Goal: Information Seeking & Learning: Compare options

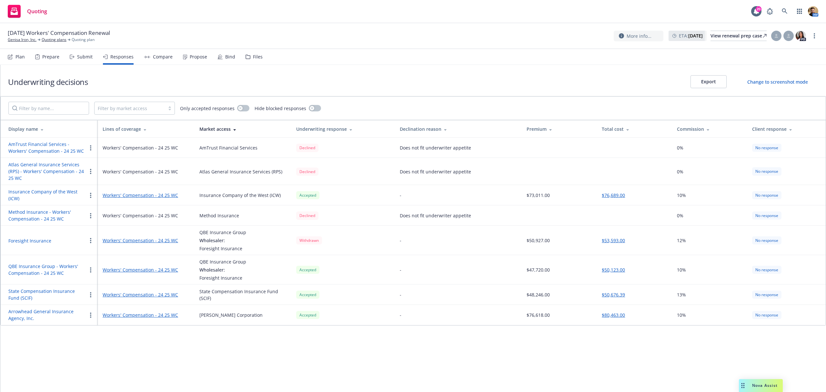
click at [43, 270] on button "QBE Insurance Group - Workers' Compensation - 24 25 WC" at bounding box center [47, 270] width 78 height 14
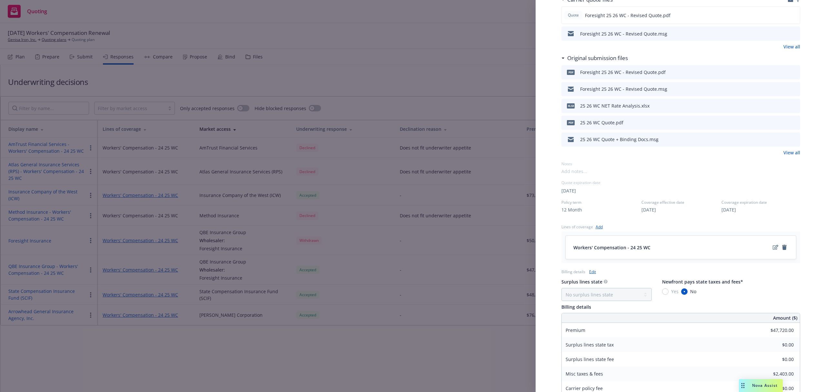
scroll to position [222, 0]
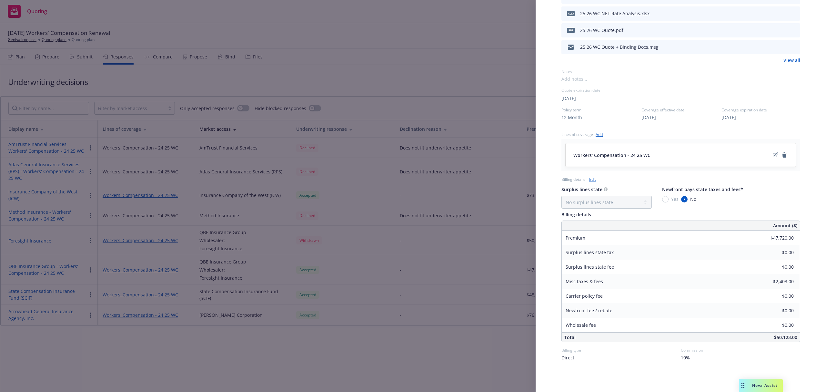
click at [681, 358] on span "10%" at bounding box center [685, 357] width 9 height 7
click at [700, 317] on input "10" at bounding box center [735, 316] width 103 height 13
type input "12"
click at [714, 340] on button "Set commission" at bounding box center [735, 339] width 103 height 13
click at [306, 348] on div "Display Name QBE Insurance Group - Workers' Compensation - 24 25 WC Carrier QBE…" at bounding box center [413, 196] width 826 height 392
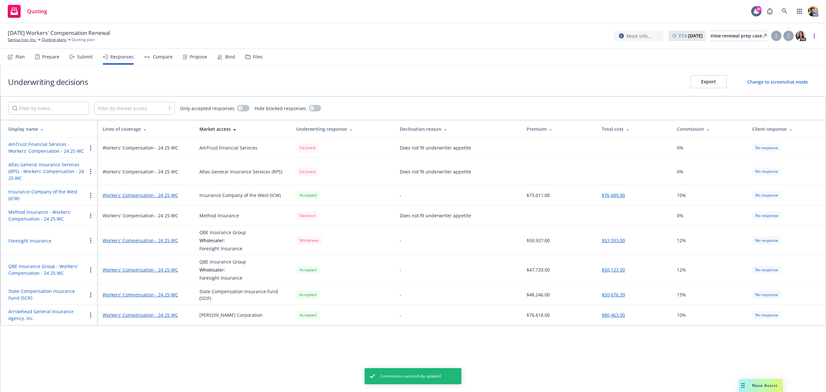
click at [38, 269] on button "QBE Insurance Group - Workers' Compensation - 24 25 WC" at bounding box center [47, 270] width 78 height 14
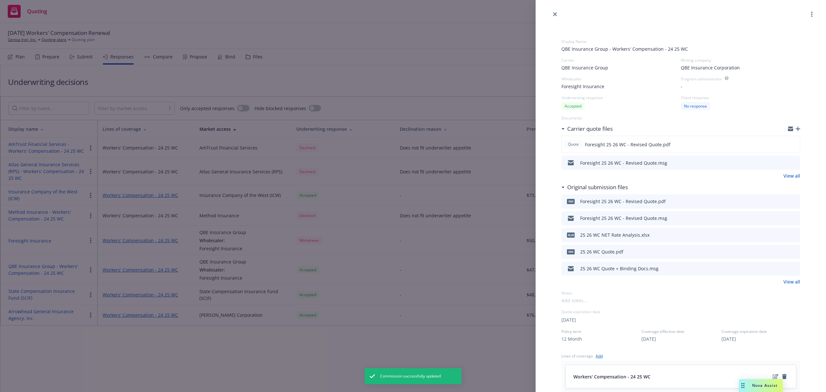
scroll to position [172, 0]
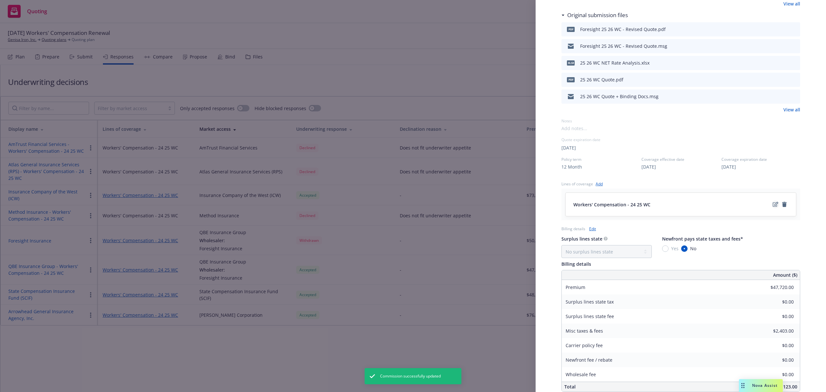
click at [773, 203] on icon "edit" at bounding box center [775, 204] width 5 height 5
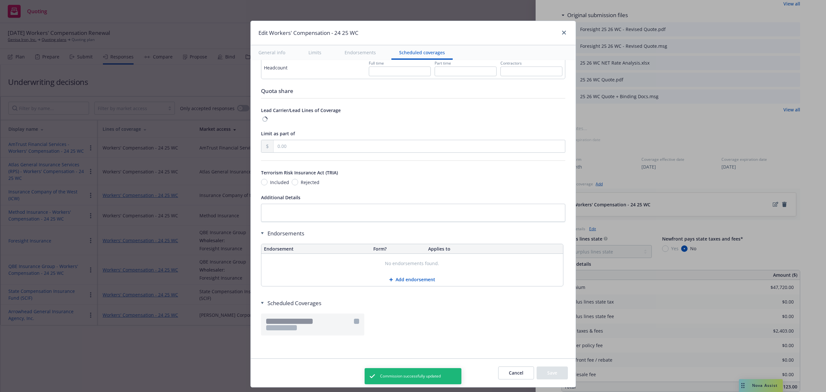
scroll to position [475, 0]
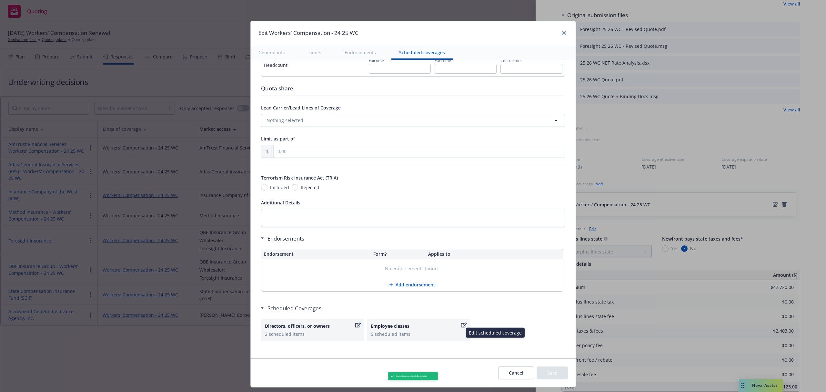
click at [414, 336] on div "5 scheduled items" at bounding box center [419, 333] width 96 height 7
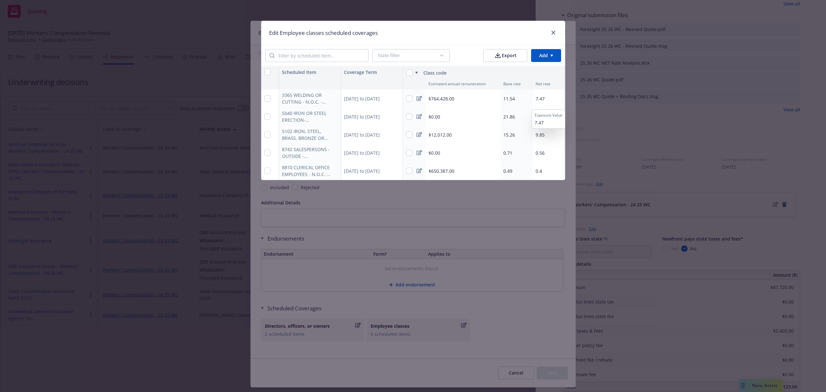
click at [543, 100] on span "7.47" at bounding box center [540, 99] width 9 height 6
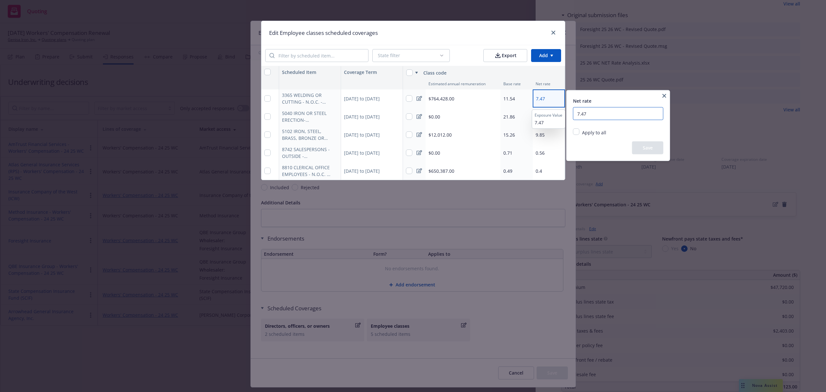
drag, startPoint x: 594, startPoint y: 116, endPoint x: 567, endPoint y: 116, distance: 27.4
click at [567, 116] on div "Net rate 7.47 Apply to all Replace existing and empty values Replace only exist…" at bounding box center [618, 125] width 103 height 70
type input "6.2"
click at [651, 149] on button "Save" at bounding box center [647, 147] width 31 height 13
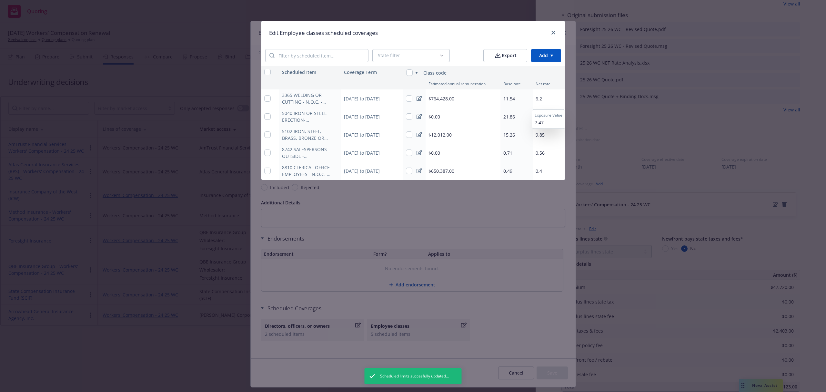
click at [549, 121] on span "7.47" at bounding box center [549, 122] width 28 height 7
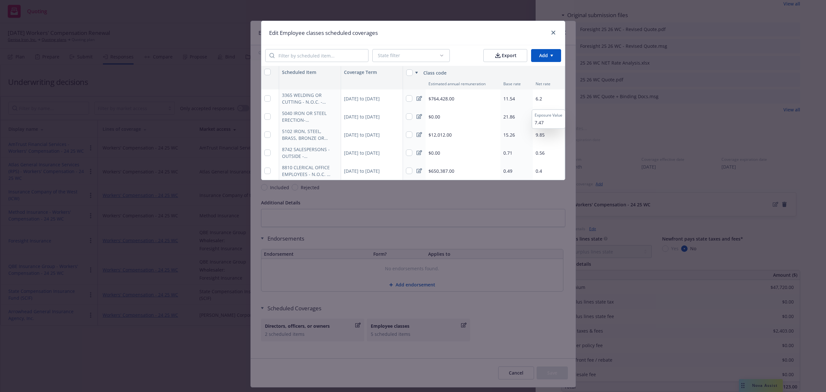
click at [535, 123] on span "7.47" at bounding box center [549, 122] width 28 height 7
click at [545, 123] on span "7.47" at bounding box center [549, 122] width 28 height 7
click at [543, 123] on span "7.47" at bounding box center [549, 122] width 28 height 7
click at [540, 123] on span "7.47" at bounding box center [549, 122] width 28 height 7
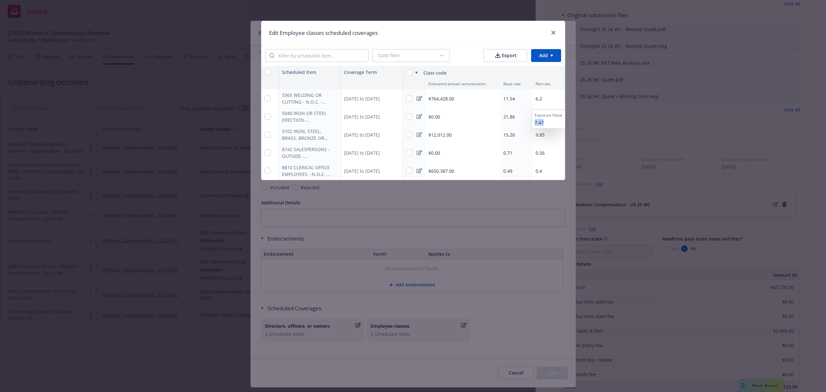
click at [540, 121] on span "7.47" at bounding box center [549, 122] width 28 height 7
click at [550, 121] on span "7.47" at bounding box center [549, 122] width 28 height 7
click at [547, 97] on div "6.2" at bounding box center [549, 98] width 32 height 18
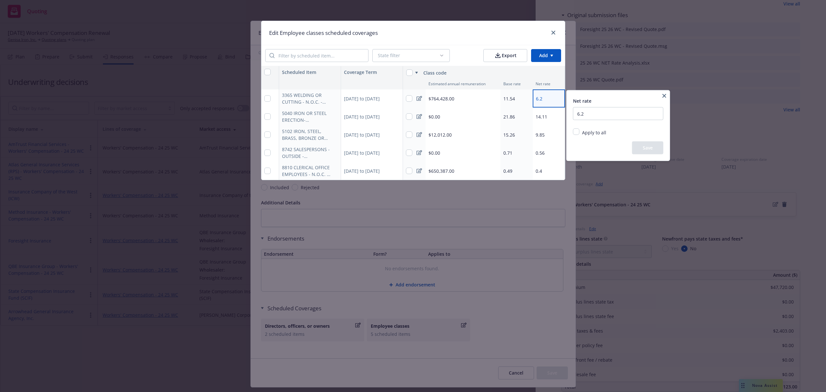
click at [539, 117] on html "Quoting 20 AM 09/21/25 Workers' Compensation Renewal Genisa Iron, Inc. Quoting …" at bounding box center [413, 196] width 826 height 392
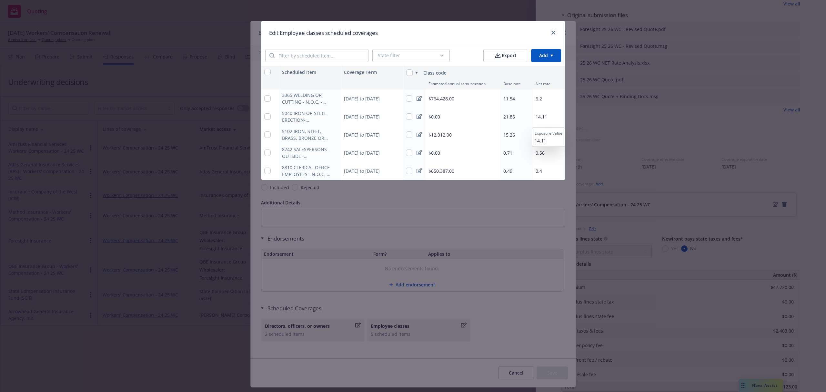
click at [543, 116] on span "14.11" at bounding box center [542, 117] width 12 height 6
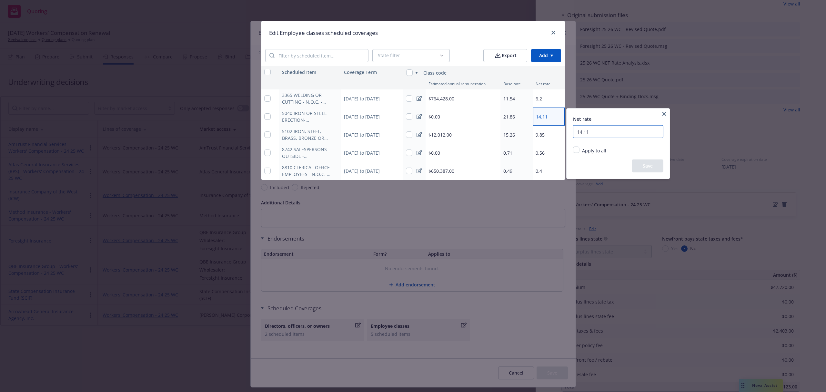
click at [603, 131] on input "14.11" at bounding box center [618, 131] width 90 height 13
type input "1"
click at [644, 163] on button "Save" at bounding box center [647, 165] width 31 height 13
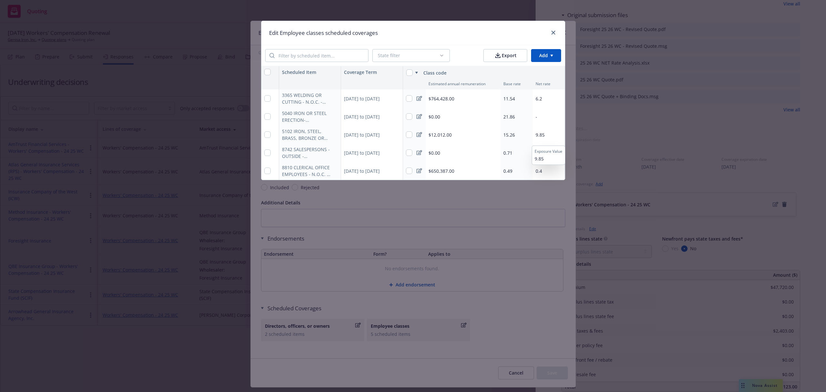
click at [543, 133] on span "9.85" at bounding box center [540, 135] width 9 height 6
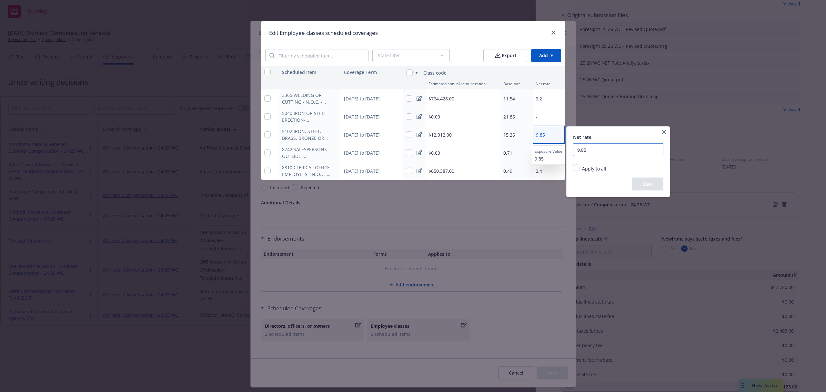
click at [602, 151] on input "9.85" at bounding box center [618, 149] width 90 height 13
type input "9"
type input "8.2"
click at [649, 174] on div "Apply to all Replace existing and empty values Replace only existing values Rep…" at bounding box center [618, 171] width 90 height 13
click at [648, 188] on button "Save" at bounding box center [647, 184] width 31 height 13
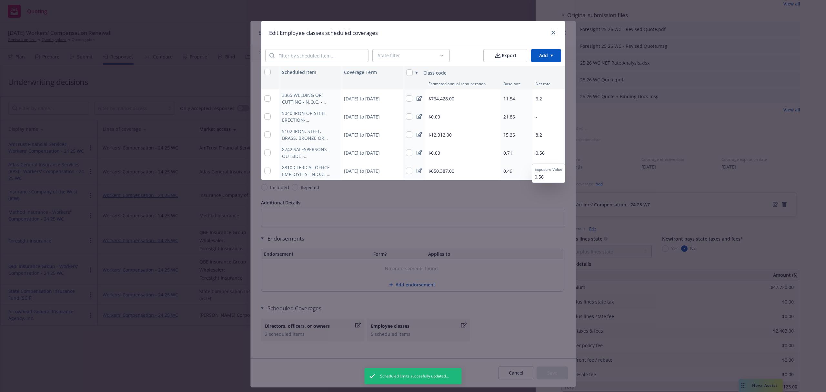
click at [540, 153] on span "0.56" at bounding box center [540, 153] width 9 height 6
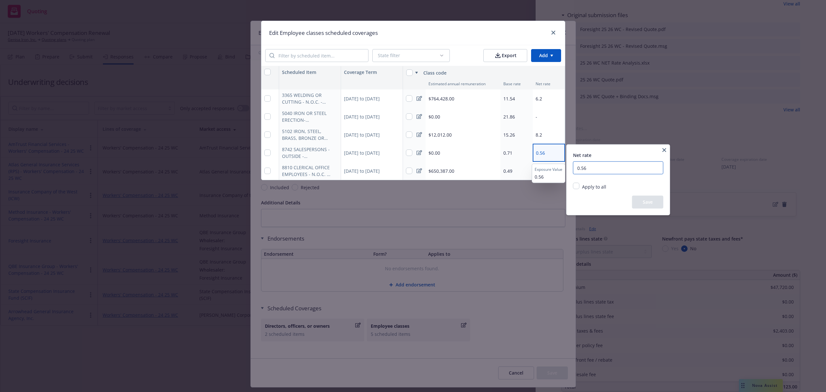
click at [585, 166] on input "0.56" at bounding box center [618, 167] width 90 height 13
type input "0"
click at [651, 202] on button "Save" at bounding box center [647, 202] width 31 height 13
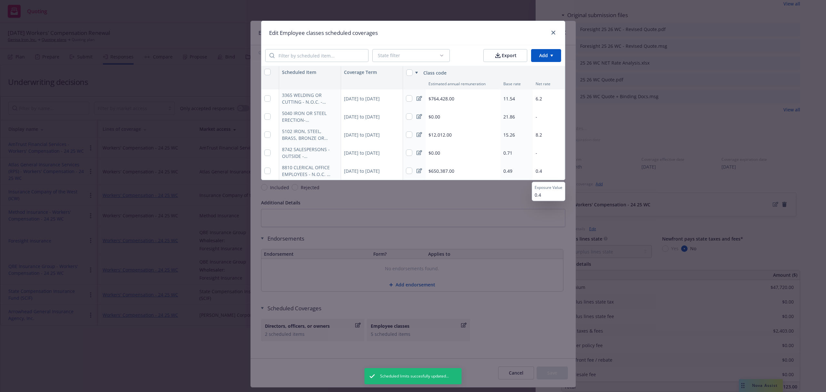
click at [541, 173] on span "0.4" at bounding box center [539, 171] width 6 height 6
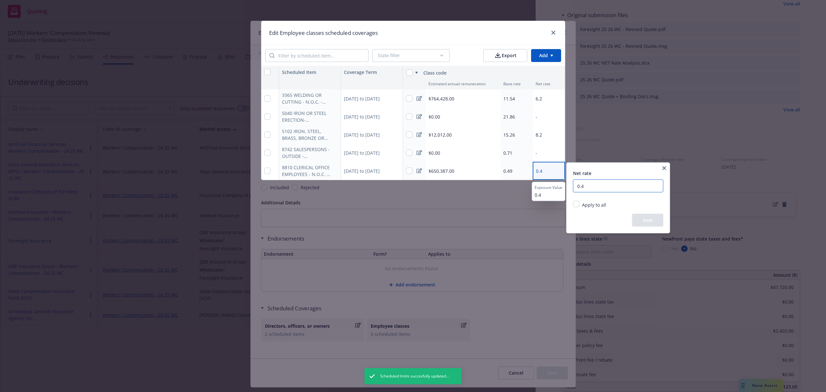
click at [593, 184] on input "0.4" at bounding box center [618, 185] width 90 height 13
type input "0.26"
click at [641, 217] on button "Save" at bounding box center [647, 220] width 31 height 13
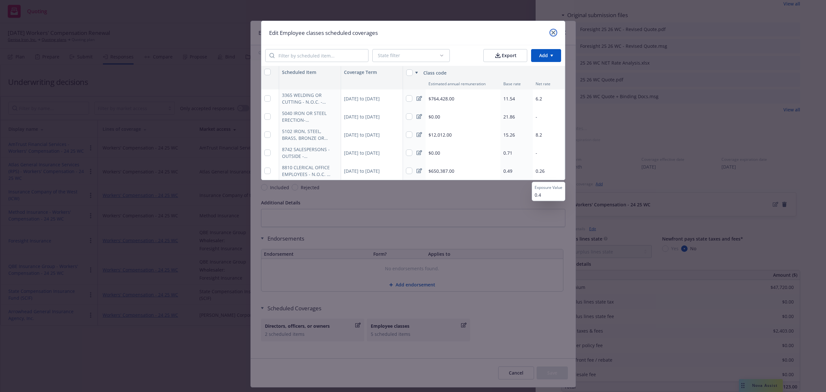
click at [554, 35] on link "close" at bounding box center [554, 33] width 8 height 8
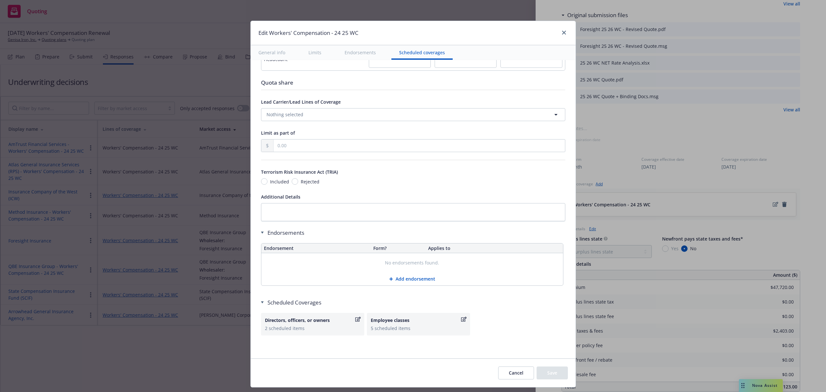
scroll to position [483, 0]
click at [562, 31] on icon "close" at bounding box center [564, 33] width 4 height 4
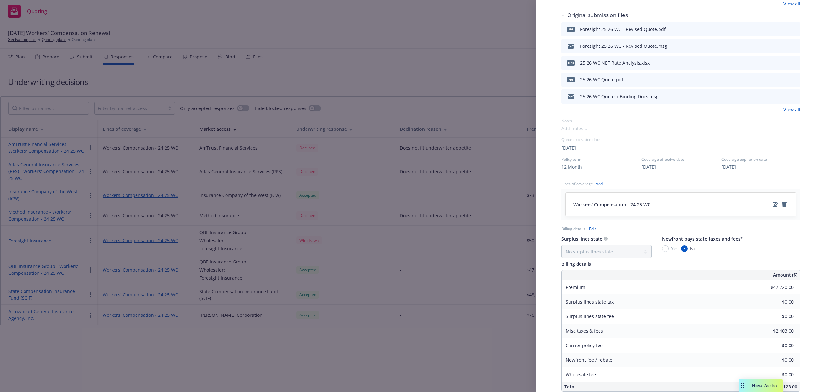
click at [308, 29] on div "Display Name QBE Insurance Group - Workers' Compensation - 24 25 WC Carrier QBE…" at bounding box center [413, 196] width 826 height 392
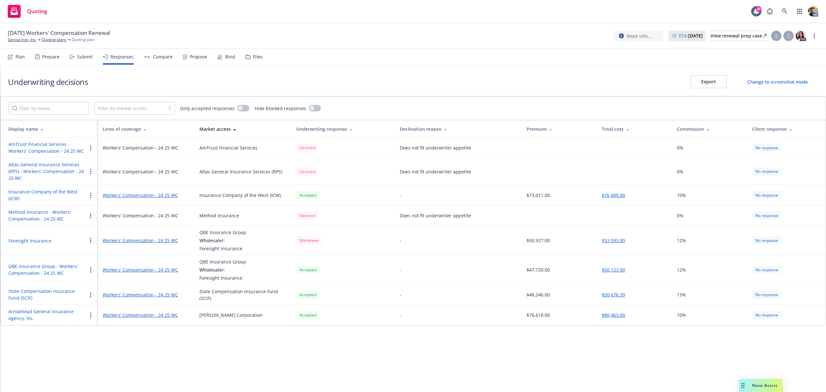
click at [157, 60] on div "Compare" at bounding box center [158, 56] width 29 height 15
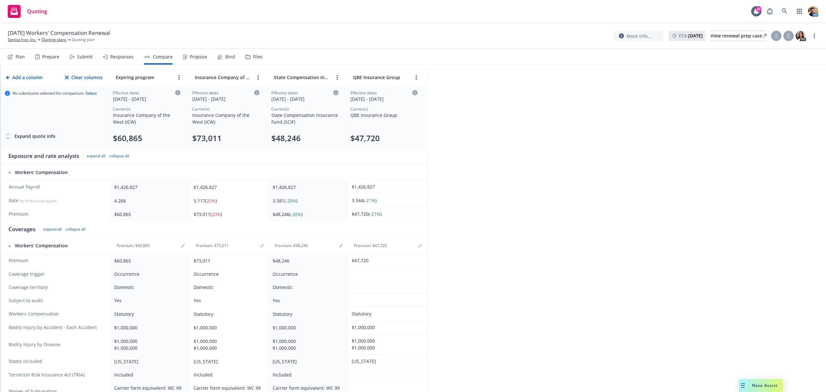
scroll to position [43, 0]
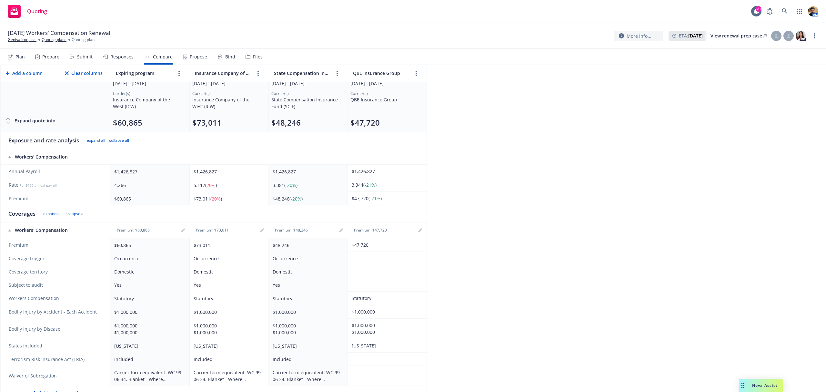
click at [387, 262] on td at bounding box center [387, 258] width 79 height 13
click at [400, 286] on span "Occurrence" at bounding box center [412, 285] width 25 height 7
click at [398, 286] on input "Occurrence" at bounding box center [394, 285] width 6 height 6
radio input "true"
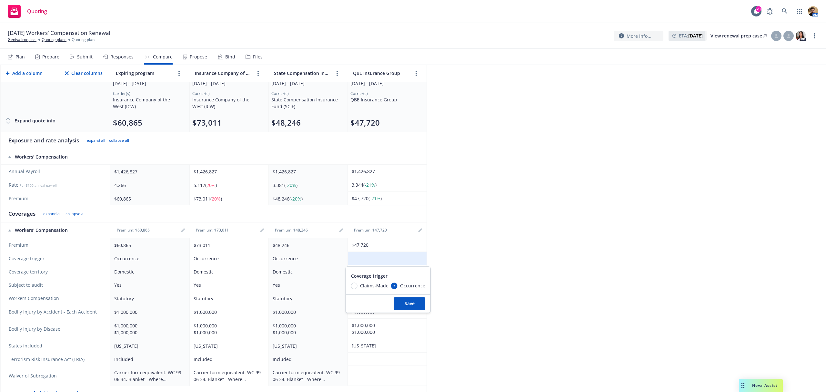
click at [399, 301] on button "Save" at bounding box center [409, 303] width 31 height 13
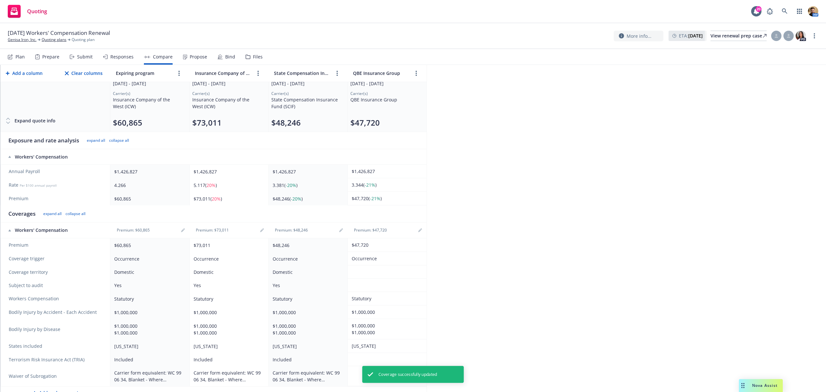
click at [371, 273] on td at bounding box center [387, 271] width 79 height 13
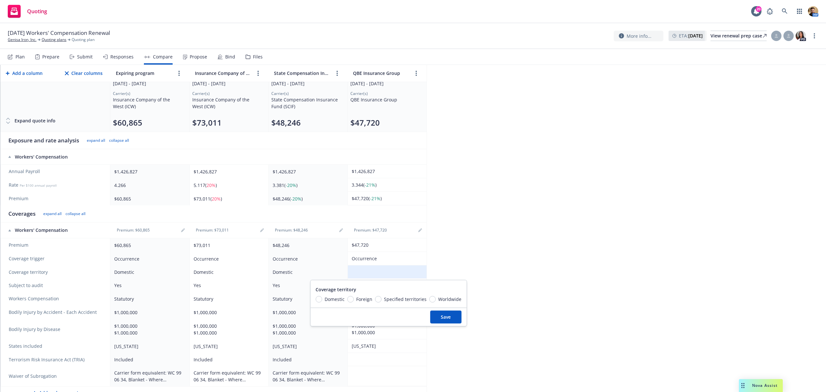
click at [326, 297] on span "Domestic" at bounding box center [335, 299] width 20 height 7
click at [322, 297] on input "Domestic" at bounding box center [319, 299] width 6 height 6
radio input "true"
click at [436, 316] on button "Save" at bounding box center [445, 316] width 31 height 13
click at [372, 287] on td at bounding box center [387, 285] width 79 height 13
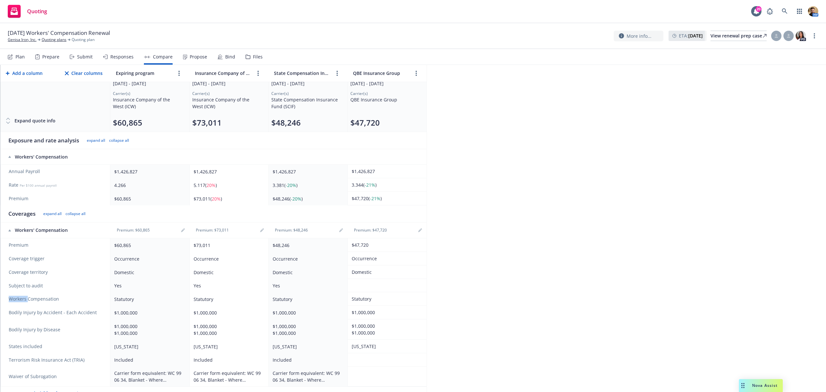
click at [372, 287] on td at bounding box center [387, 285] width 79 height 13
click at [374, 311] on input "Yes" at bounding box center [373, 313] width 6 height 6
radio input "true"
click at [382, 331] on button "Save" at bounding box center [389, 330] width 31 height 13
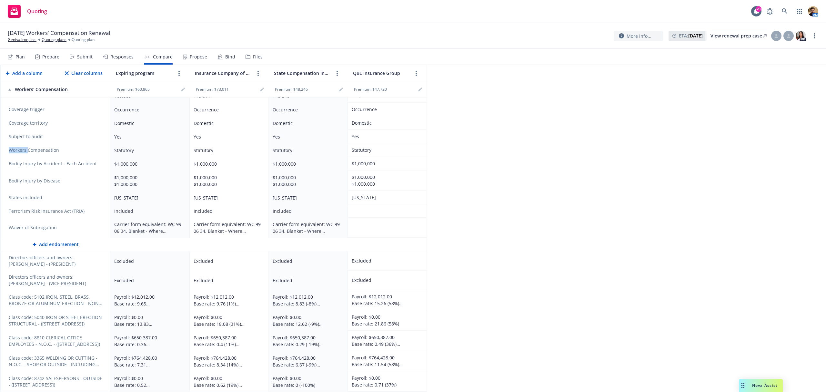
scroll to position [195, 0]
click at [358, 212] on td at bounding box center [387, 210] width 79 height 13
click at [366, 235] on span "Included" at bounding box center [367, 236] width 19 height 7
click at [355, 235] on input "Included" at bounding box center [352, 236] width 6 height 6
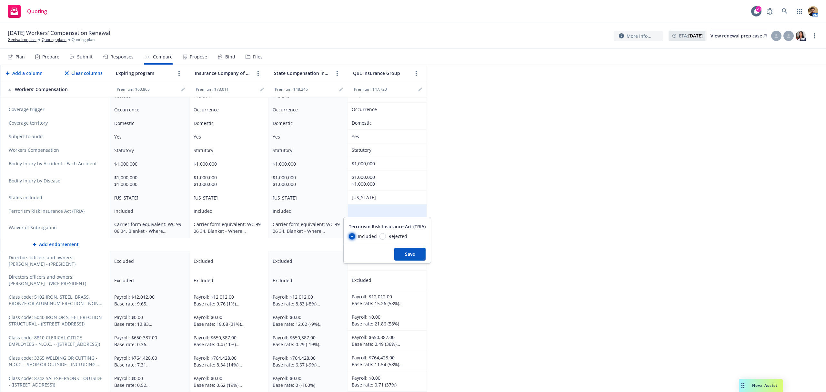
radio input "true"
click at [407, 252] on button "Save" at bounding box center [409, 254] width 31 height 13
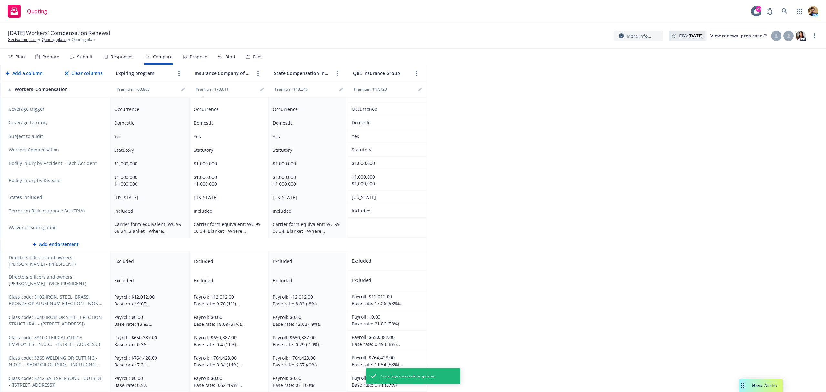
click at [363, 225] on td at bounding box center [387, 228] width 79 height 20
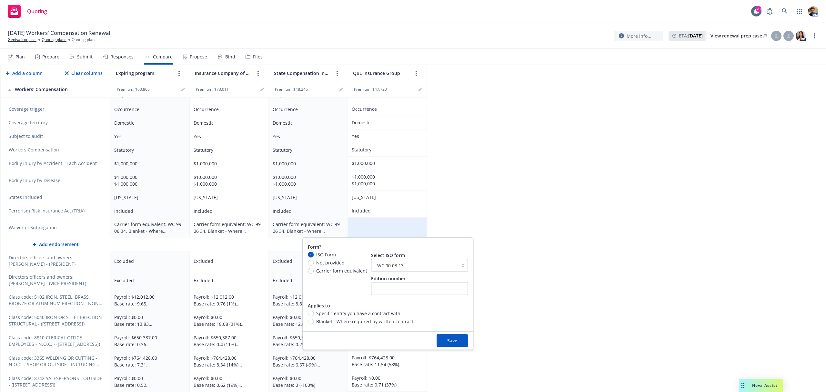
click at [331, 270] on span "Carrier form equivalent" at bounding box center [341, 270] width 51 height 7
click at [314, 270] on input "Carrier form equivalent" at bounding box center [311, 271] width 6 height 6
radio input "true"
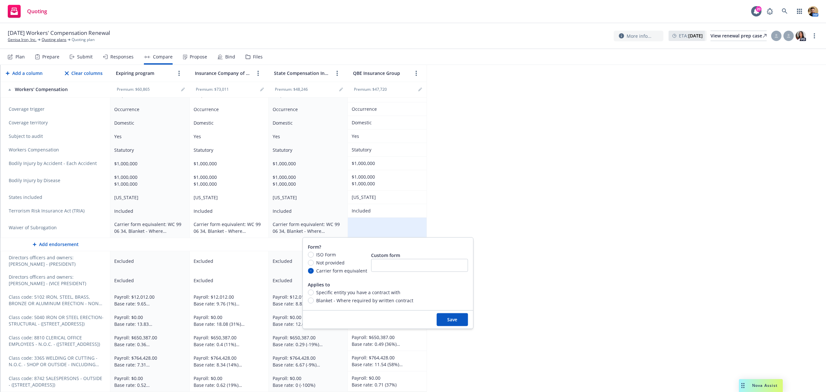
click at [327, 301] on span "Blanket - Where required by written contract" at bounding box center [364, 300] width 97 height 7
click at [314, 301] on input "Blanket - Where required by written contract" at bounding box center [311, 300] width 6 height 6
radio input "true"
click at [447, 318] on button "Save" at bounding box center [452, 319] width 31 height 13
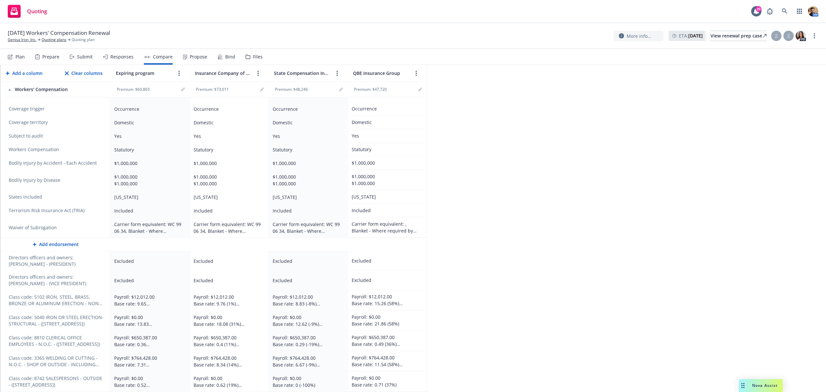
scroll to position [196, 0]
click at [387, 300] on div "Payroll: $12,012.00 Base rate: 15.26 (58%) Net rate: 8.2 (-17%)" at bounding box center [386, 300] width 68 height 14
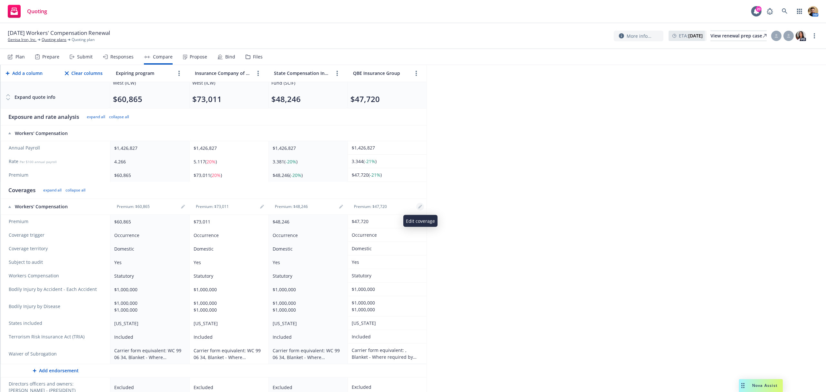
click at [421, 208] on icon "editPencil" at bounding box center [420, 207] width 4 height 4
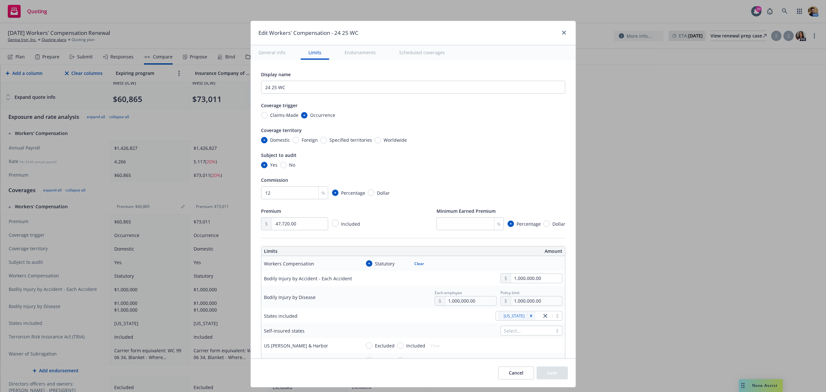
click at [412, 55] on button "Scheduled coverages" at bounding box center [421, 52] width 61 height 15
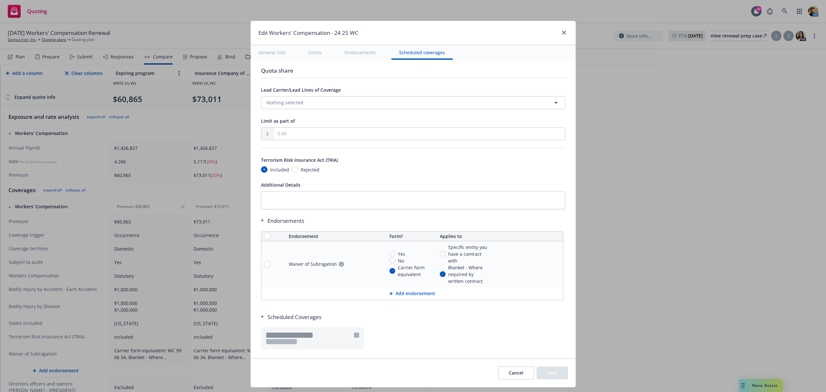
scroll to position [499, 0]
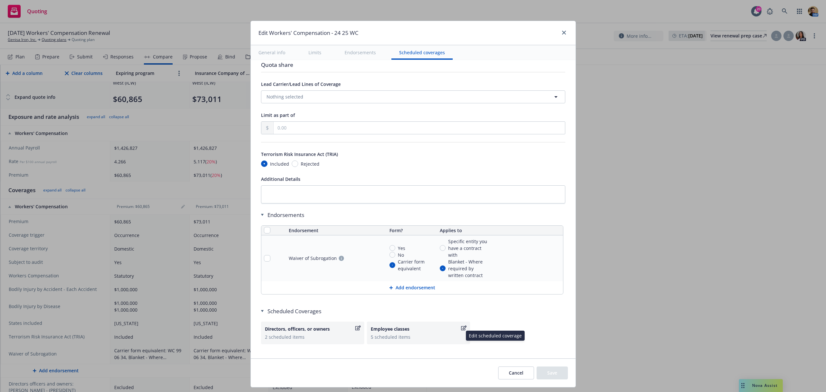
click at [395, 332] on div "Employee classes" at bounding box center [415, 328] width 89 height 7
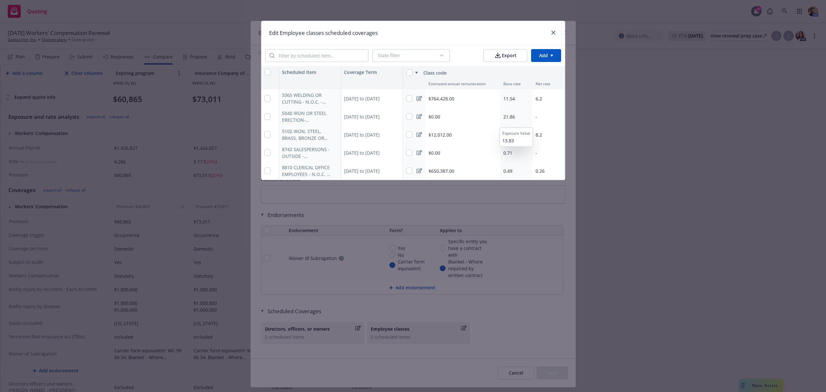
click at [509, 115] on span "21.86" at bounding box center [509, 117] width 12 height 6
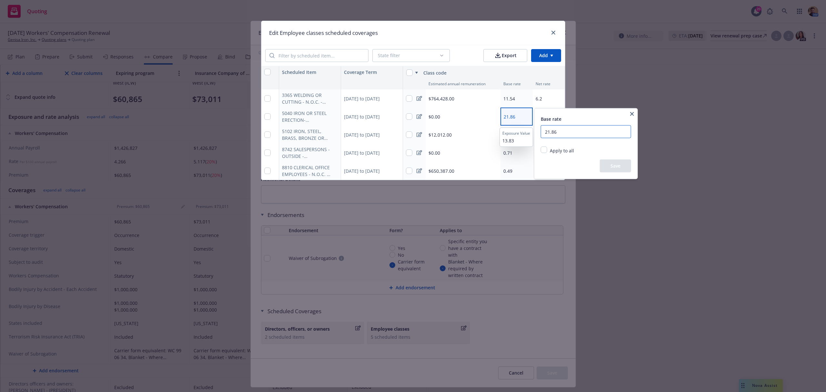
drag, startPoint x: 562, startPoint y: 128, endPoint x: 548, endPoint y: 128, distance: 13.9
click at [548, 128] on input "21.86" at bounding box center [586, 131] width 90 height 13
type input "2"
click at [619, 163] on button "Save" at bounding box center [615, 165] width 31 height 13
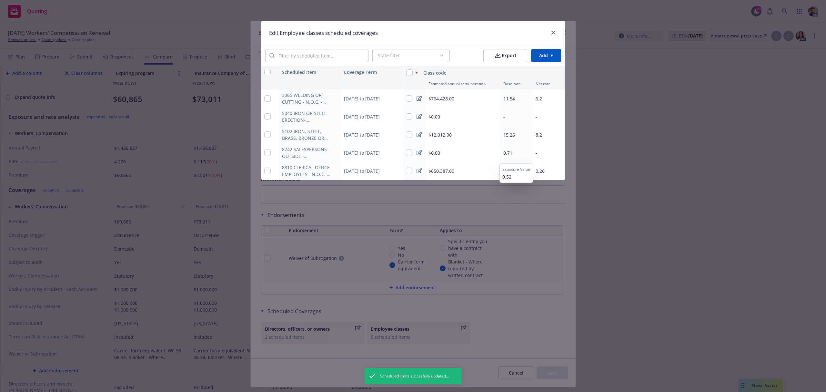
click at [507, 152] on span "0.71" at bounding box center [507, 153] width 9 height 6
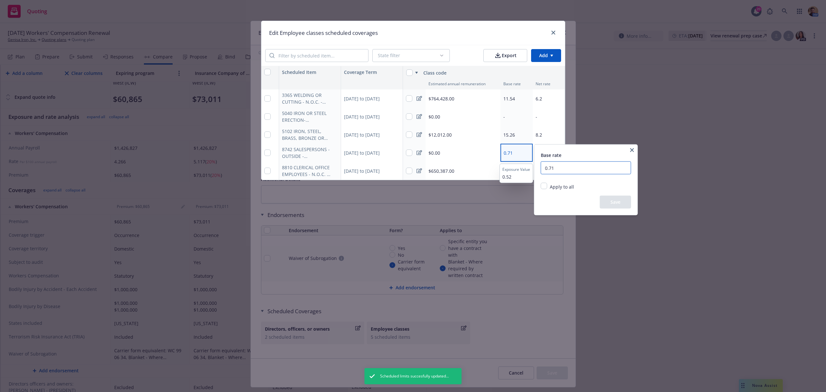
click at [563, 165] on input "0.71" at bounding box center [586, 167] width 90 height 13
type input "0"
click at [619, 202] on button "Save" at bounding box center [615, 202] width 31 height 13
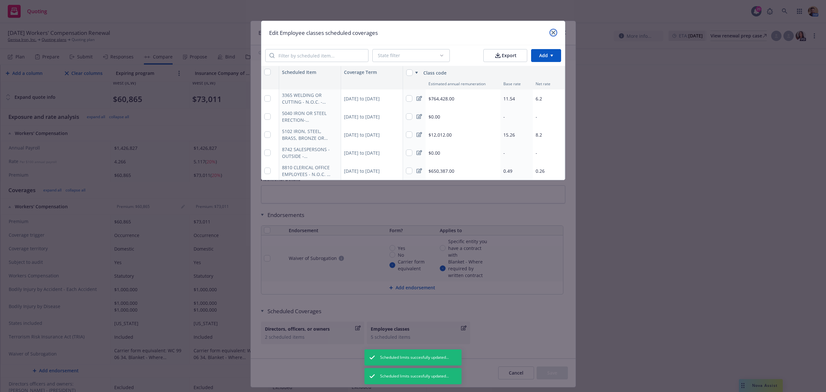
click at [552, 35] on link "close" at bounding box center [554, 33] width 8 height 8
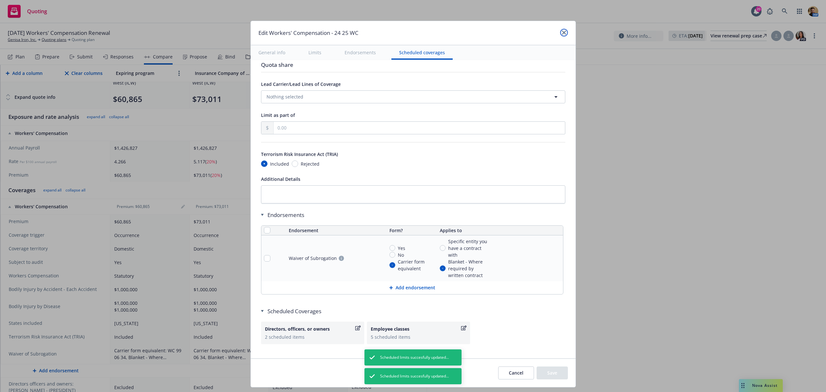
click at [563, 33] on icon "close" at bounding box center [564, 33] width 4 height 4
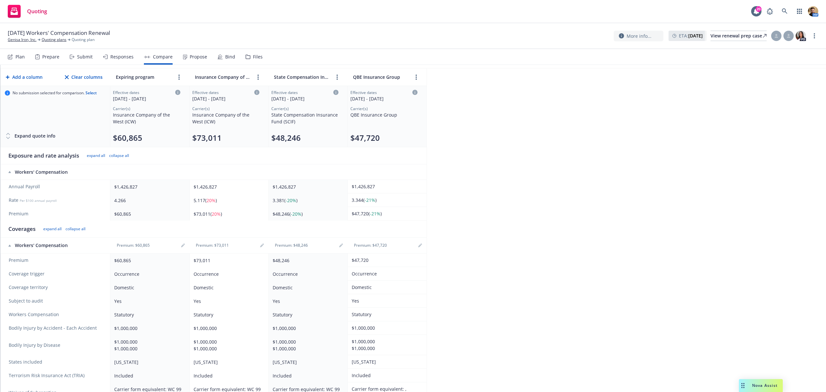
scroll to position [0, 0]
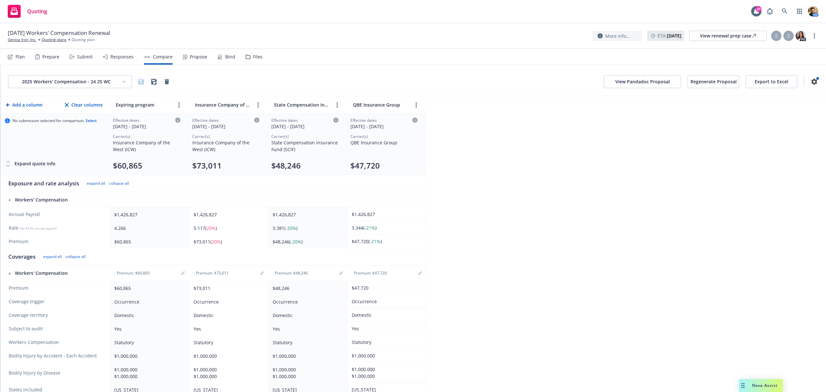
click at [696, 82] on button "Regenerate Proposal" at bounding box center [714, 81] width 52 height 13
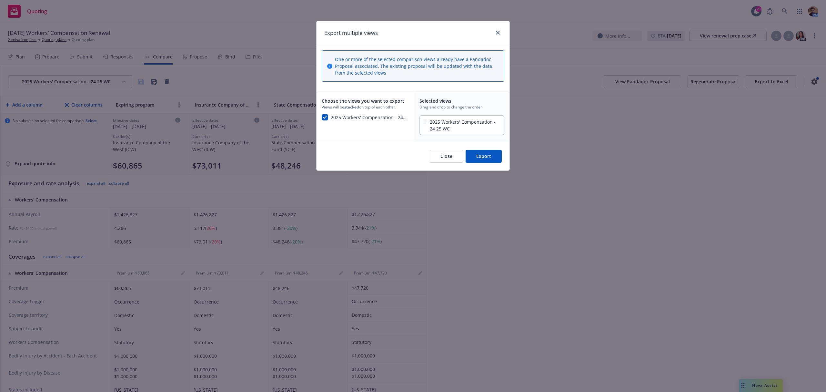
click at [474, 157] on button "Export" at bounding box center [484, 156] width 36 height 13
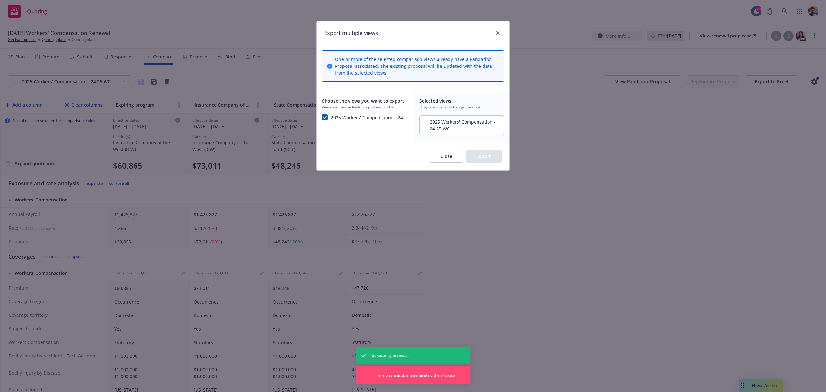
click at [438, 154] on button "Close" at bounding box center [446, 156] width 33 height 13
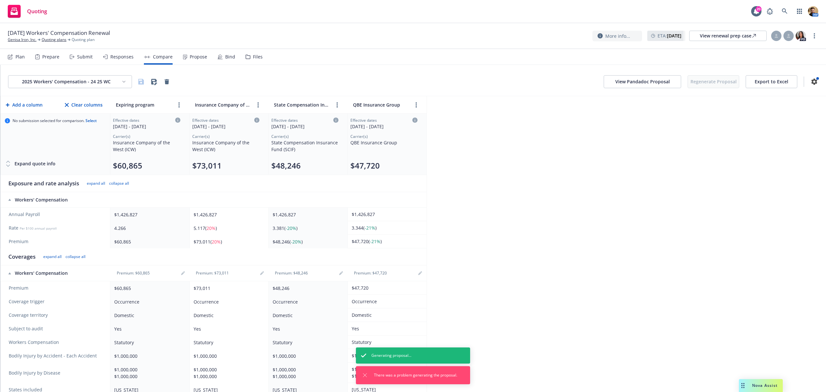
drag, startPoint x: 478, startPoint y: 237, endPoint x: 294, endPoint y: 130, distance: 212.3
click at [478, 237] on div "2025 Workers' Compensation - 24 25 WC View Pandadoc Proposal Regenerate Proposa…" at bounding box center [413, 228] width 826 height 327
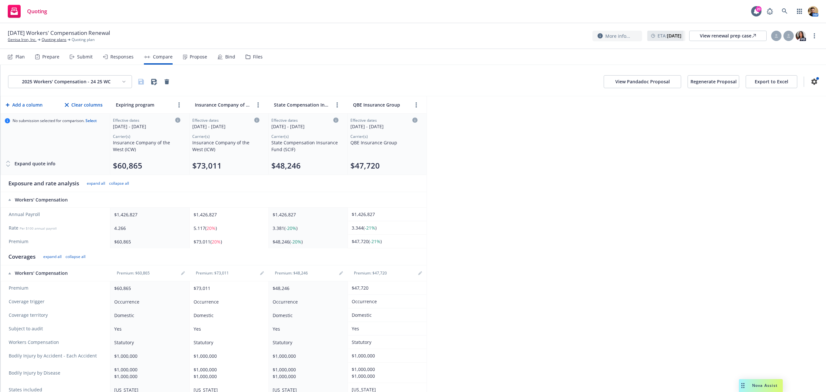
click at [704, 82] on button "Regenerate Proposal" at bounding box center [714, 81] width 52 height 13
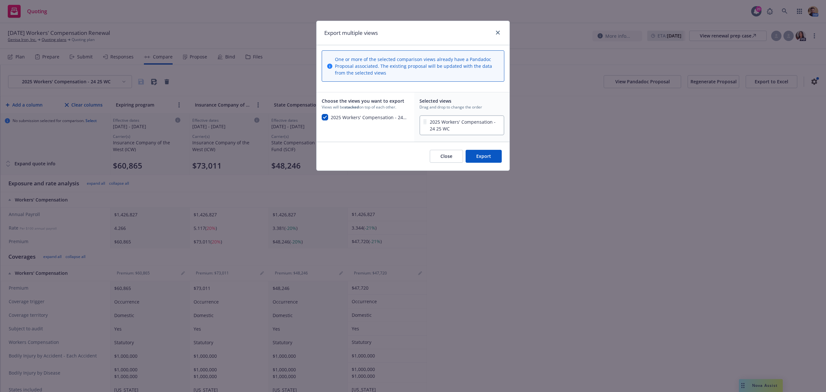
click at [486, 154] on button "Export" at bounding box center [484, 156] width 36 height 13
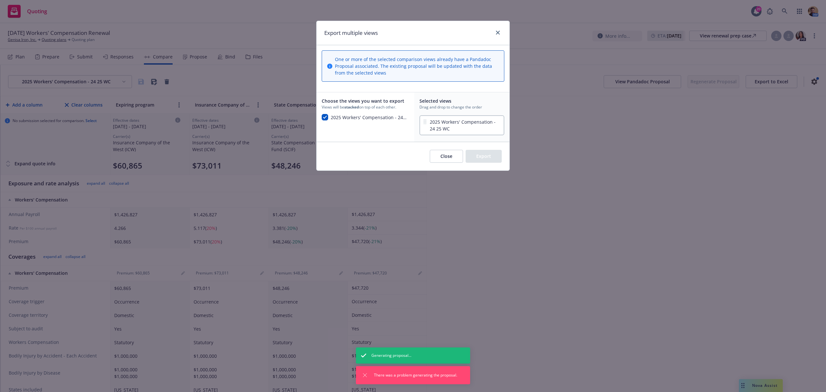
click at [539, 238] on div "Export multiple views One or more of the selected comparison views already have…" at bounding box center [413, 196] width 826 height 392
click at [437, 157] on button "Close" at bounding box center [446, 156] width 33 height 13
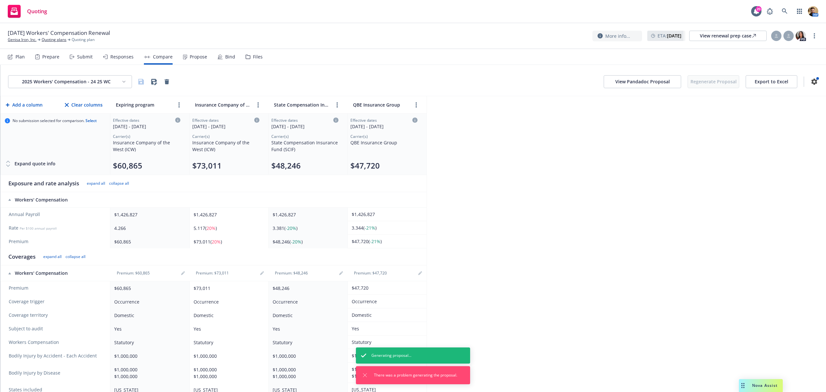
click at [626, 78] on button "View Pandadoc Proposal" at bounding box center [642, 81] width 77 height 13
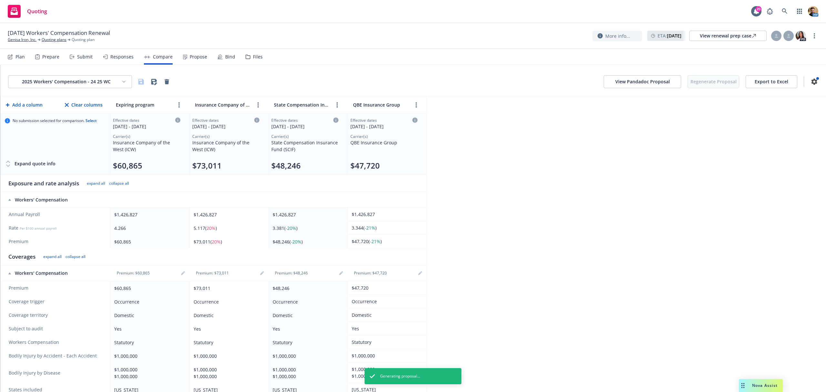
click at [709, 85] on div "View Pandadoc Proposal Regenerate Proposal Export to Excel" at bounding box center [711, 81] width 215 height 13
click at [702, 80] on div "View Pandadoc Proposal Regenerate Proposal Export to Excel" at bounding box center [711, 81] width 215 height 13
click at [641, 181] on div "2025 Workers' Compensation - 24 25 WC View Pandadoc Proposal Regenerate Proposa…" at bounding box center [413, 228] width 826 height 327
click at [360, 167] on button "$47,720" at bounding box center [364, 165] width 29 height 10
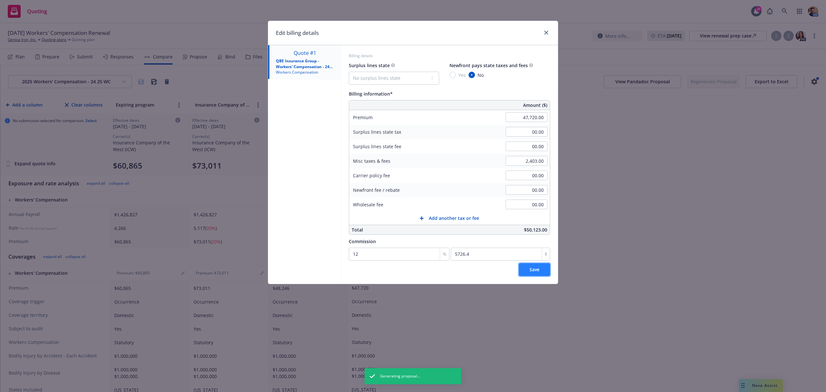
click at [527, 270] on button "Save" at bounding box center [534, 269] width 31 height 13
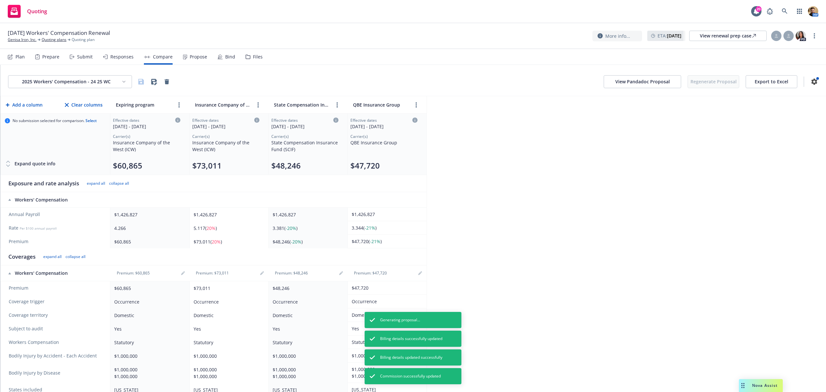
click at [704, 84] on div "View Pandadoc Proposal Regenerate Proposal Export to Excel" at bounding box center [711, 81] width 215 height 13
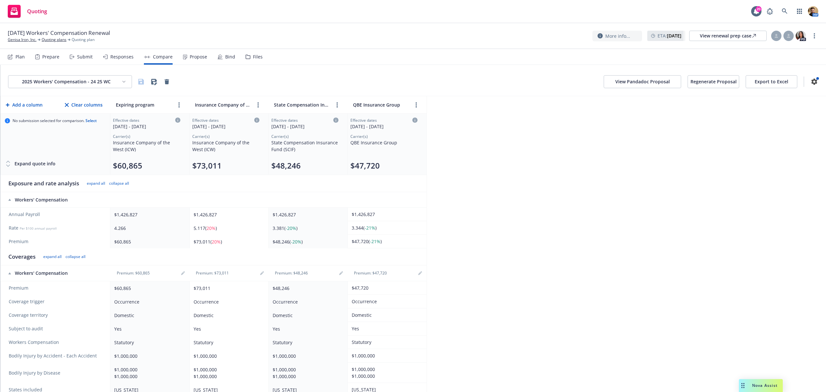
click at [695, 81] on button "Regenerate Proposal" at bounding box center [714, 81] width 52 height 13
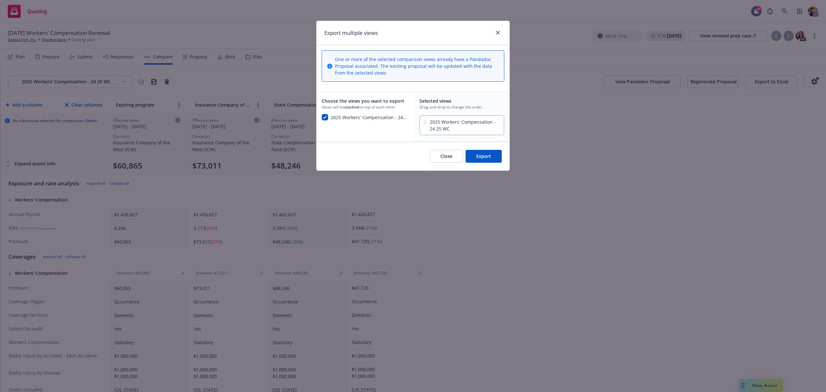
click at [484, 157] on button "Export" at bounding box center [484, 156] width 36 height 13
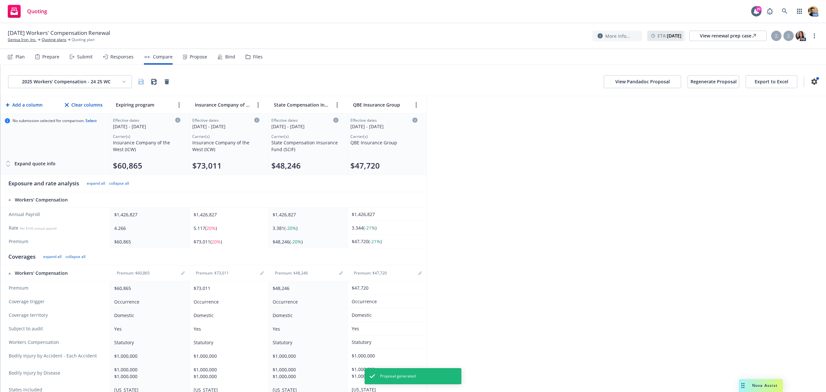
click at [620, 80] on button "View Pandadoc Proposal" at bounding box center [642, 81] width 77 height 13
